Goal: Register for event/course

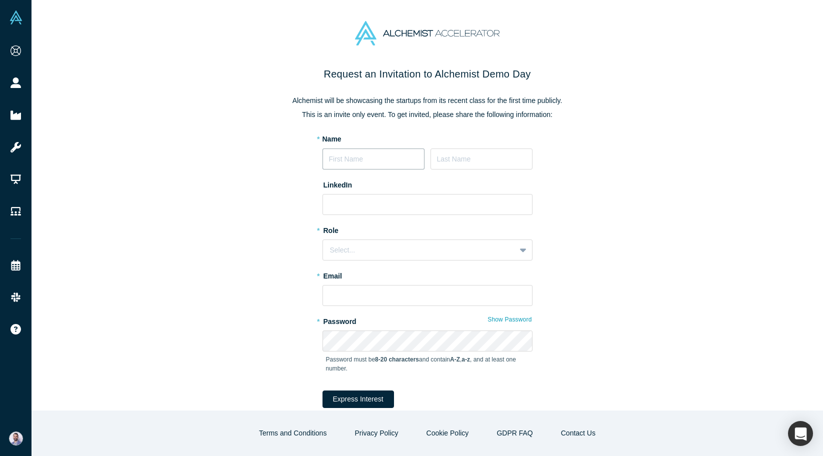
click at [357, 164] on input at bounding box center [374, 159] width 102 height 21
type input "[PERSON_NAME]"
click at [458, 151] on input at bounding box center [482, 159] width 102 height 21
paste input "[PERSON_NAME]"
type input "[PERSON_NAME]"
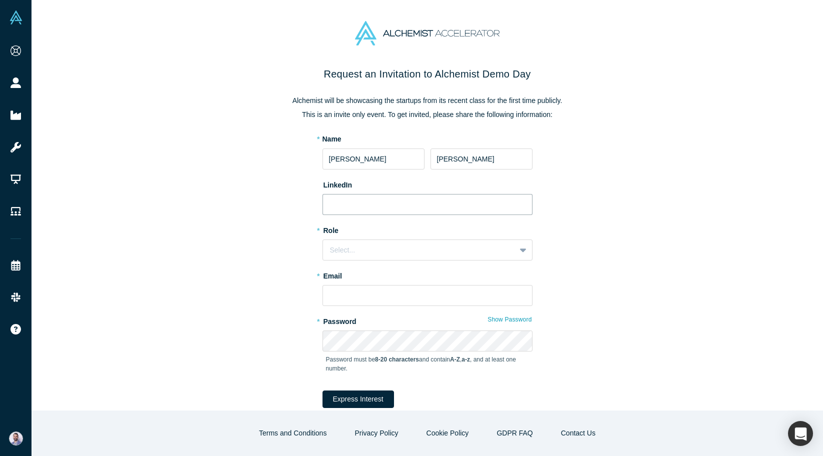
click at [387, 196] on input at bounding box center [428, 204] width 210 height 21
paste input "[URL][DOMAIN_NAME]"
type input "[URL][DOMAIN_NAME]"
click at [371, 248] on div "Select..." at bounding box center [419, 250] width 179 height 11
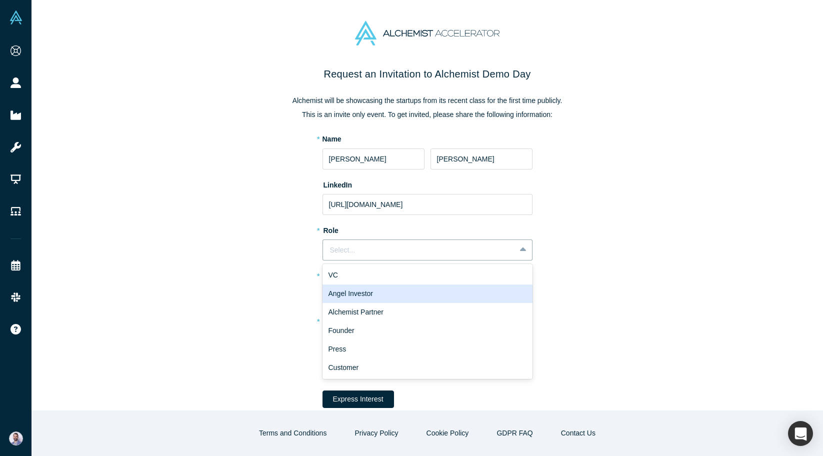
click at [347, 294] on div "Angel Investor" at bounding box center [428, 294] width 210 height 19
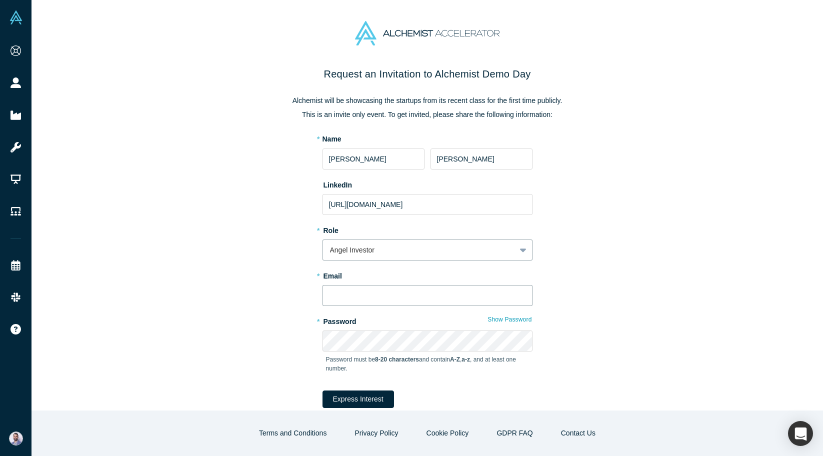
click at [344, 294] on input "text" at bounding box center [428, 295] width 210 height 21
click at [302, 295] on div "Request an Invitation to Alchemist Demo Day Alchemist will be showcasing the st…" at bounding box center [428, 255] width 420 height 377
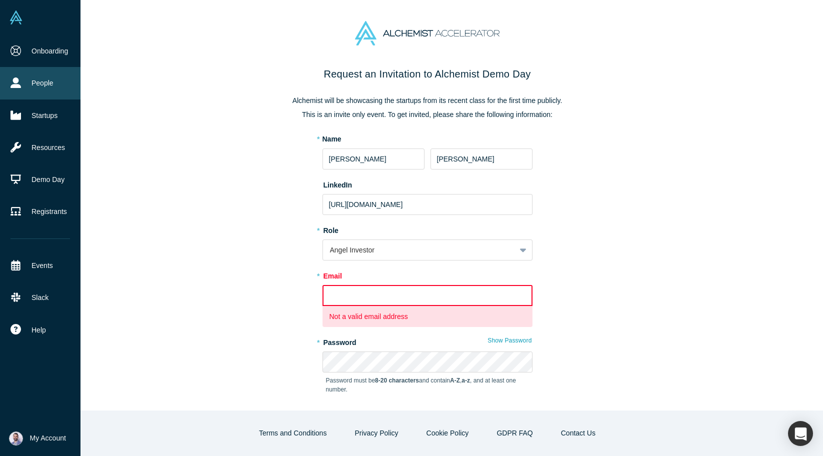
click at [19, 68] on link "People" at bounding box center [40, 83] width 81 height 32
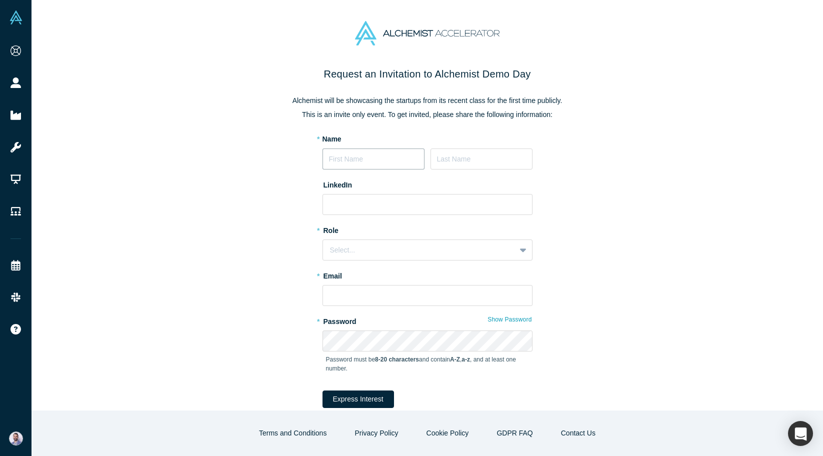
click at [389, 166] on input at bounding box center [374, 159] width 102 height 21
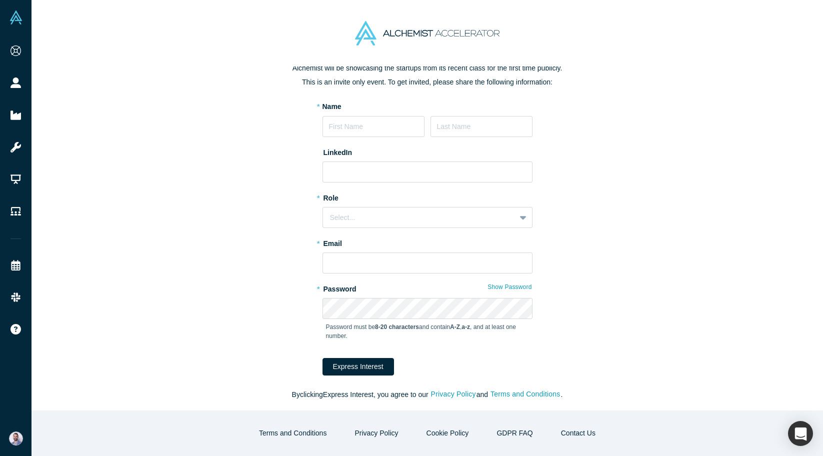
click at [315, 131] on div "Request an Invitation to Alchemist Demo Day Alchemist will be showcasing the st…" at bounding box center [428, 222] width 420 height 377
